Goal: Find specific page/section: Find specific page/section

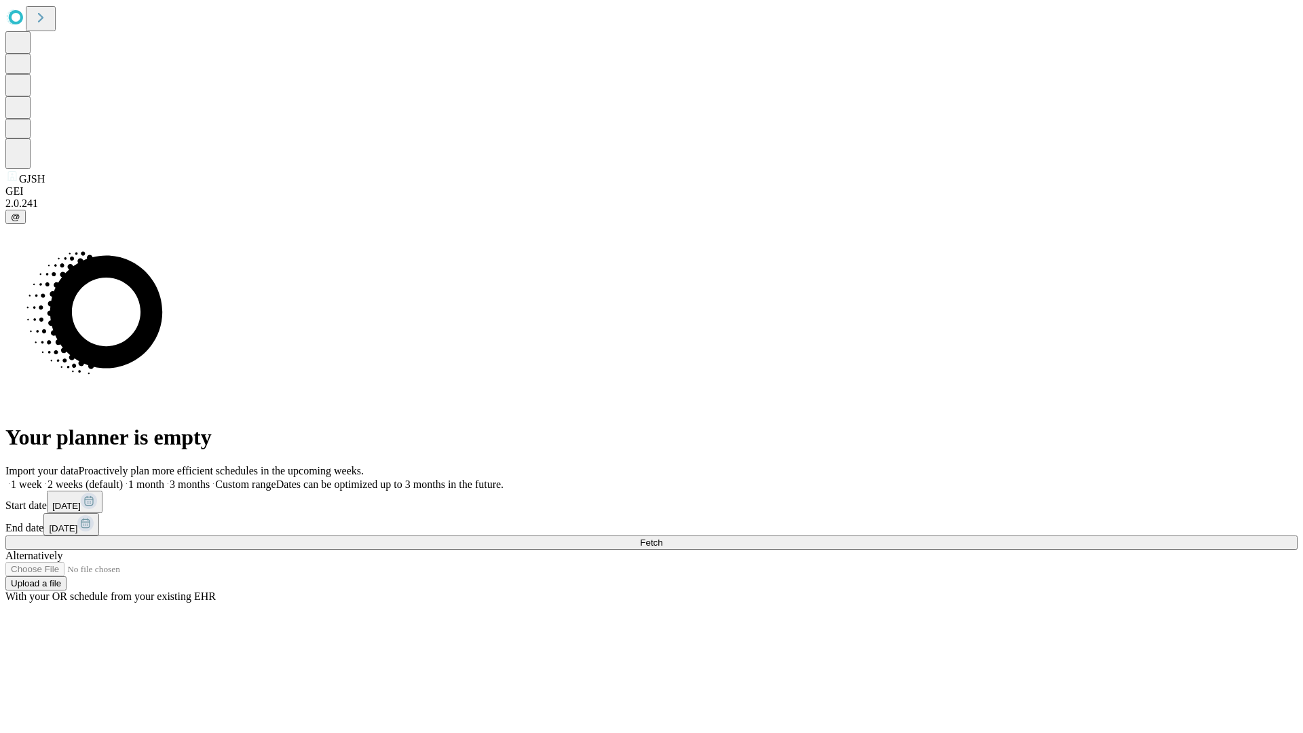
click at [662, 537] on span "Fetch" at bounding box center [651, 542] width 22 height 10
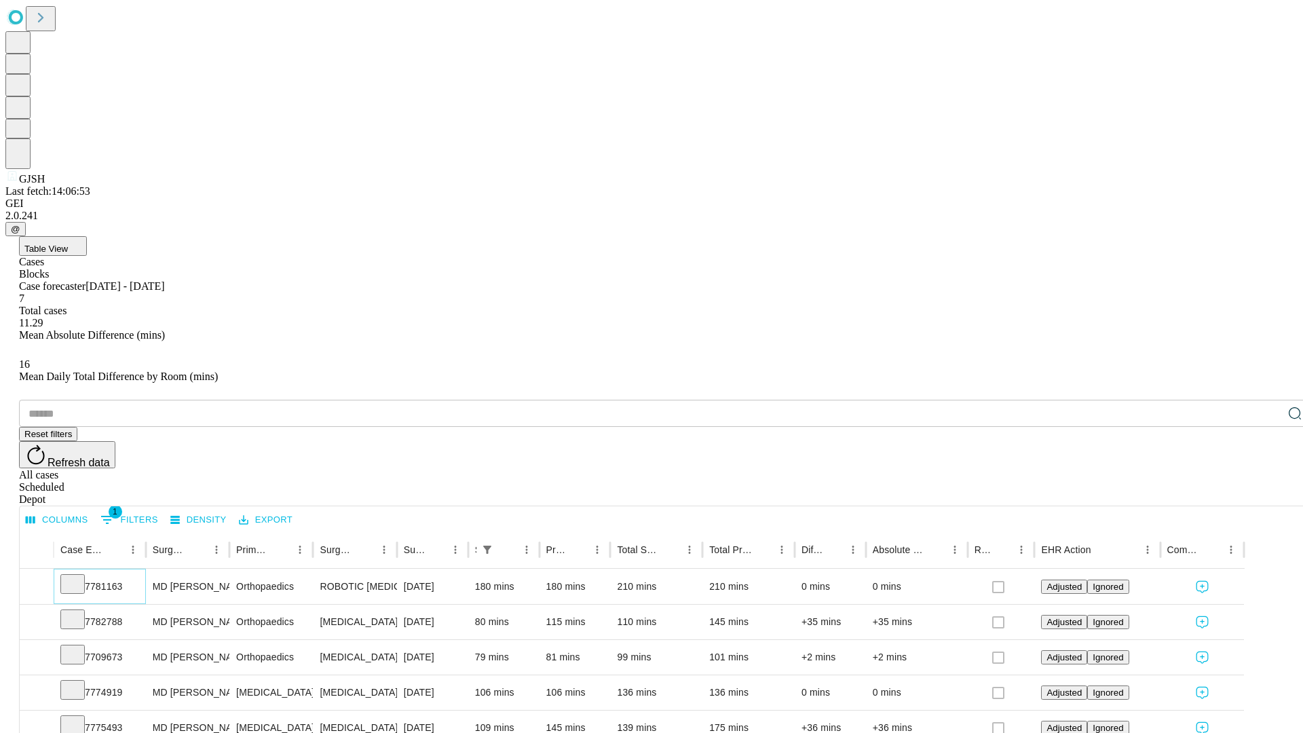
click at [79, 576] on icon at bounding box center [73, 583] width 14 height 14
